Goal: Navigation & Orientation: Find specific page/section

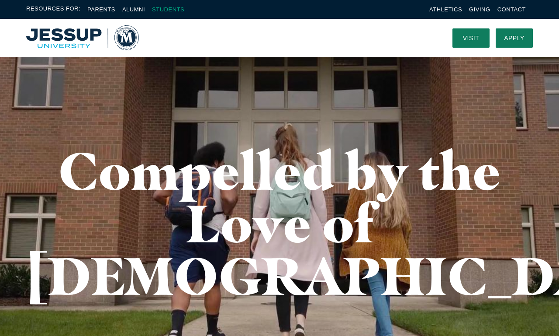
click at [168, 9] on link "Students" at bounding box center [168, 9] width 32 height 7
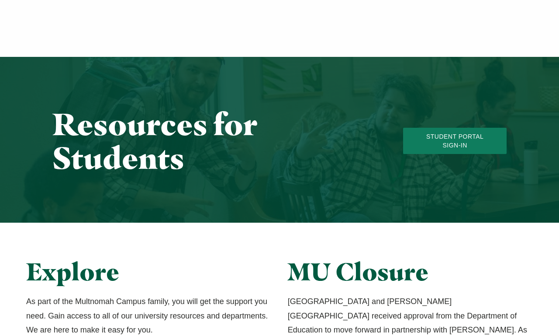
scroll to position [314, 0]
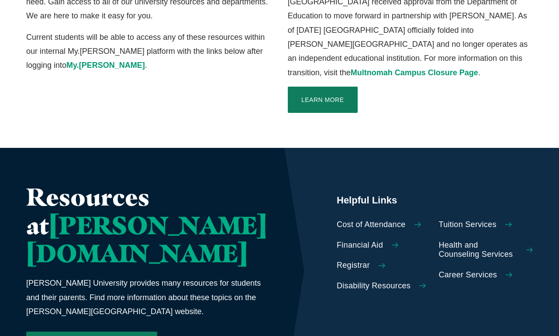
click at [392, 242] on icon "Calltoaction" at bounding box center [395, 245] width 7 height 7
